Goal: Navigation & Orientation: Find specific page/section

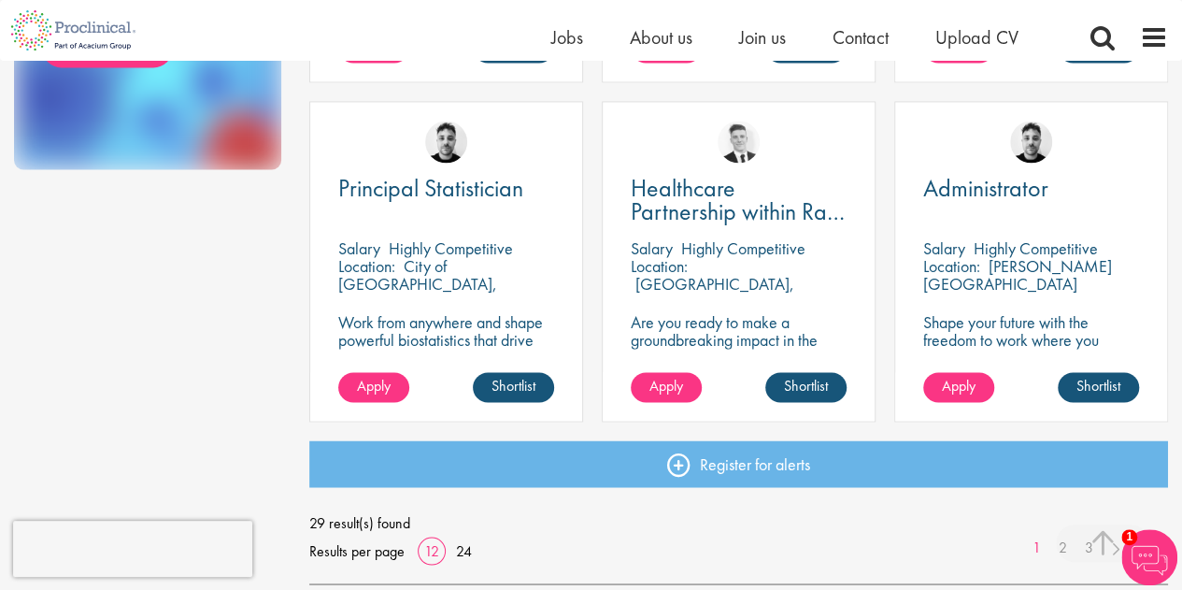
scroll to position [1353, 0]
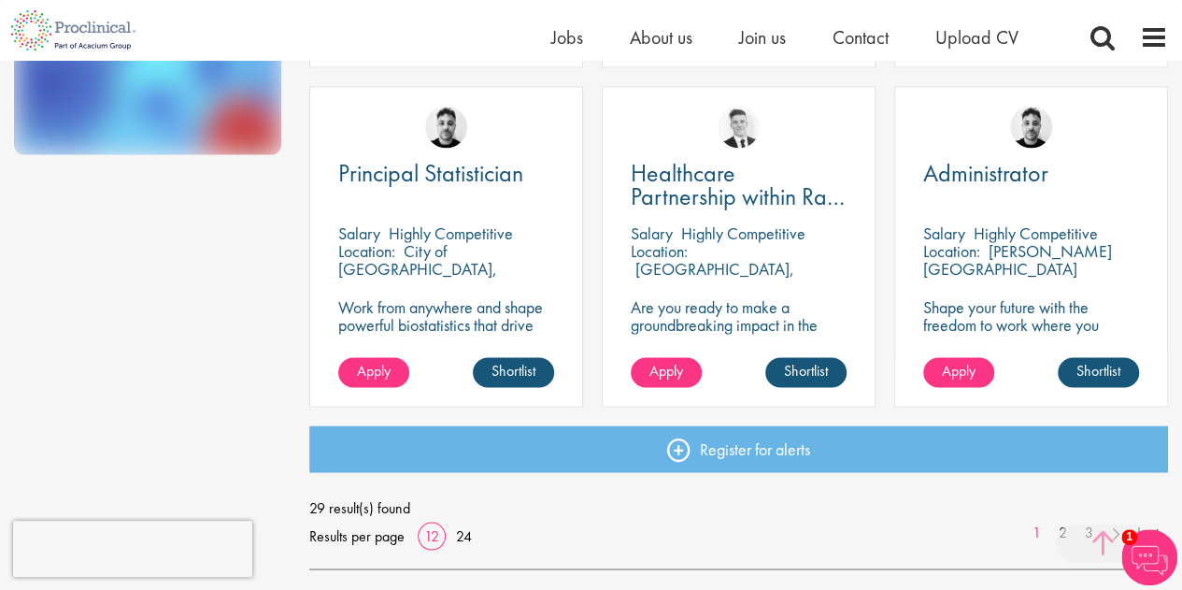
click at [1064, 528] on span at bounding box center [1102, 542] width 93 height 37
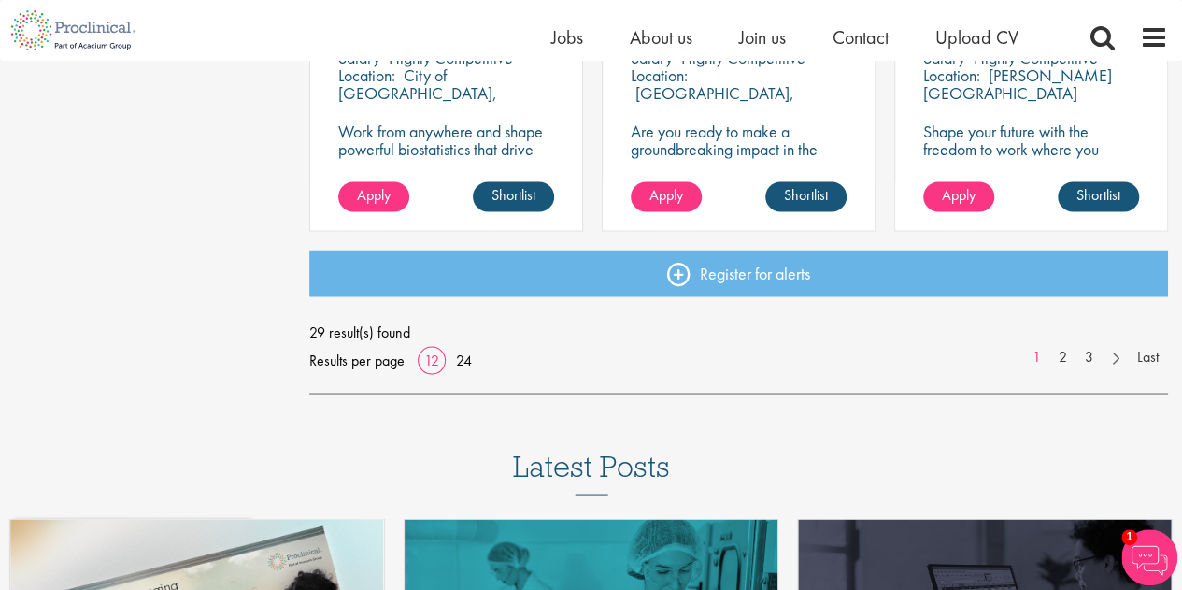
scroll to position [1548, 0]
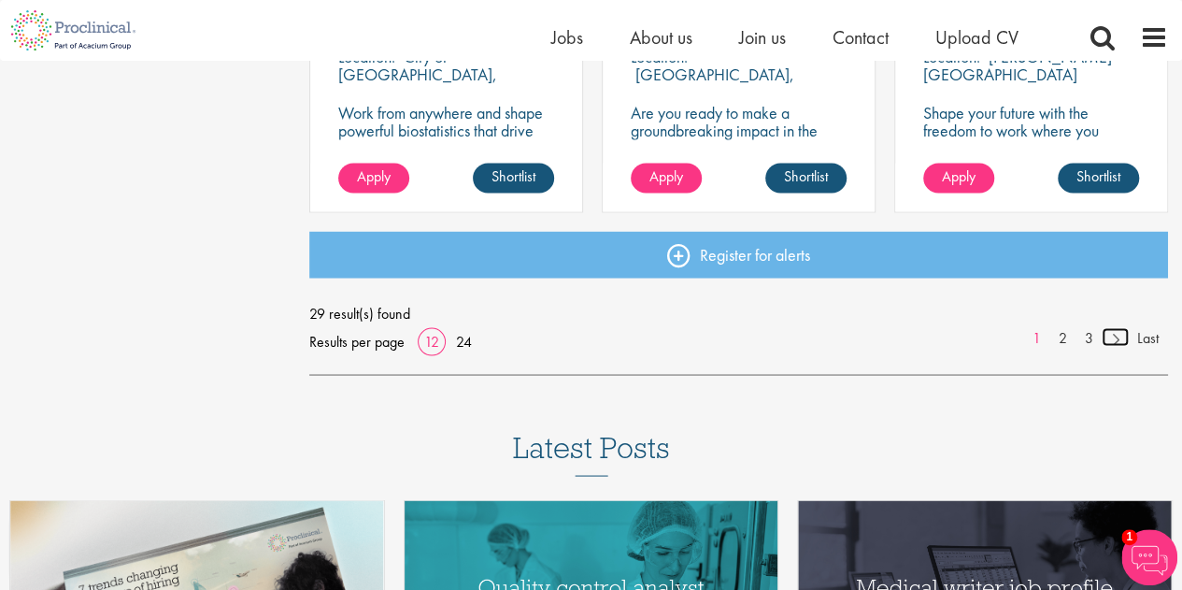
click at [1109, 334] on link at bounding box center [1115, 336] width 27 height 19
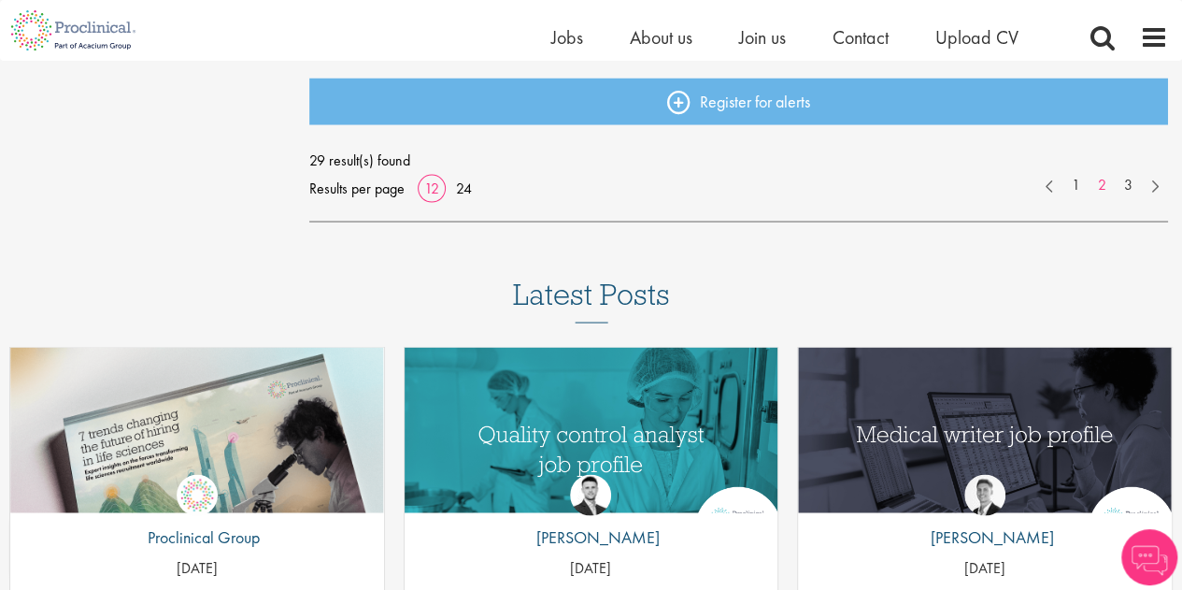
scroll to position [1802, 0]
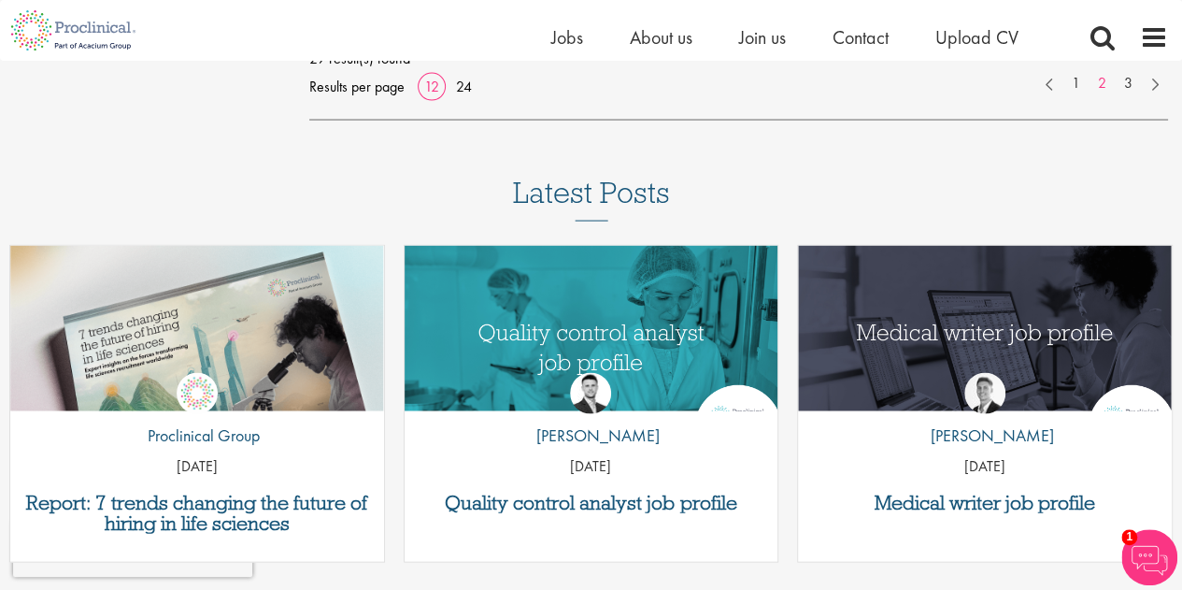
click at [1155, 93] on ul "1 2 3" at bounding box center [1102, 83] width 132 height 21
click at [1153, 83] on link at bounding box center [1154, 82] width 27 height 19
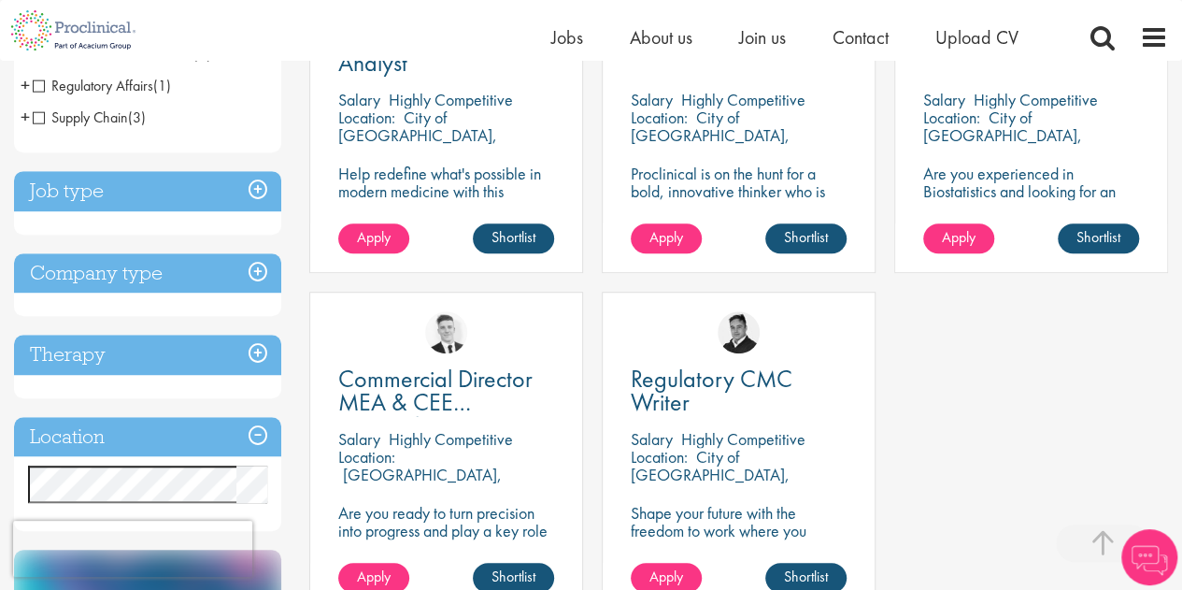
scroll to position [516, 0]
